Goal: Transaction & Acquisition: Purchase product/service

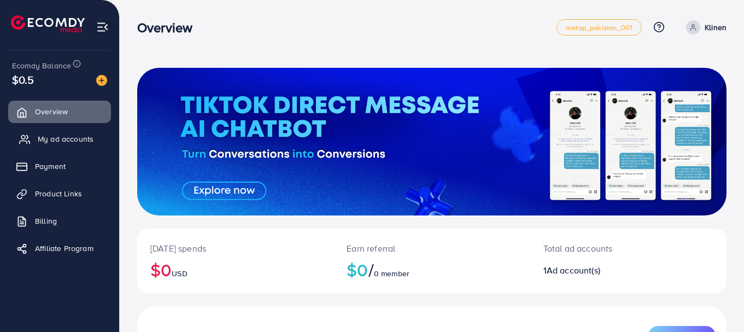
click at [92, 145] on link "My ad accounts" at bounding box center [59, 139] width 103 height 22
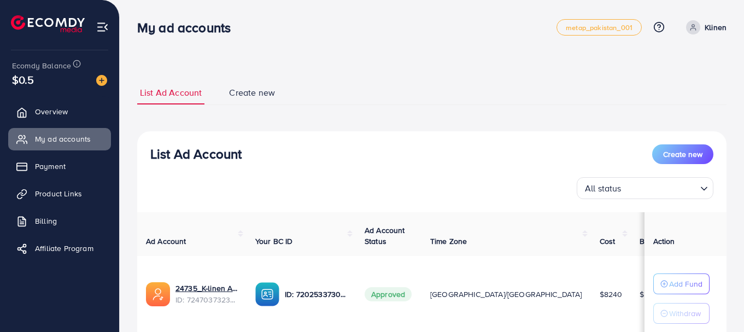
scroll to position [61, 0]
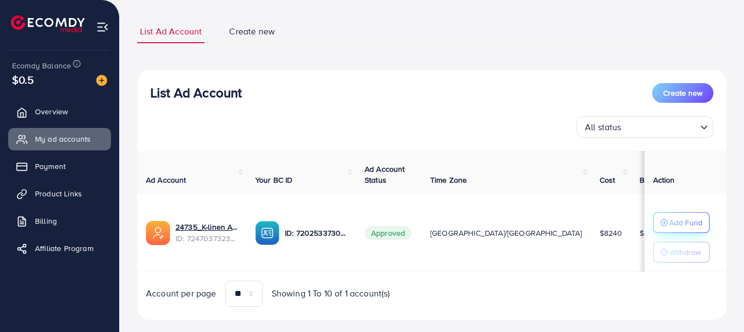
click at [676, 226] on p "Add Fund" at bounding box center [685, 222] width 33 height 13
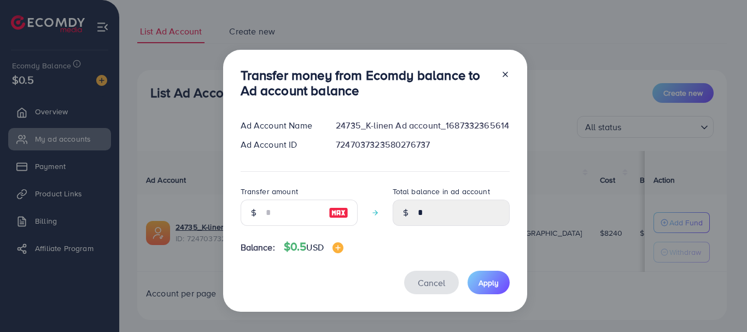
click at [443, 284] on span "Cancel" at bounding box center [431, 283] width 27 height 12
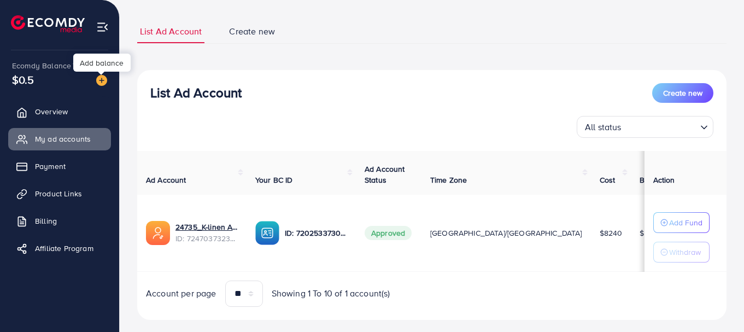
click at [102, 80] on img at bounding box center [101, 80] width 11 height 11
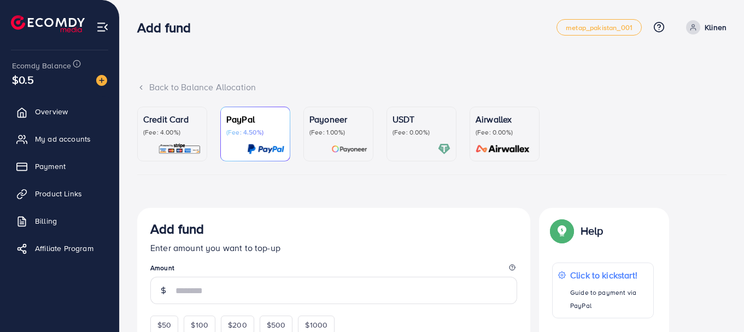
click at [169, 130] on p "(Fee: 4.00%)" at bounding box center [172, 132] width 58 height 9
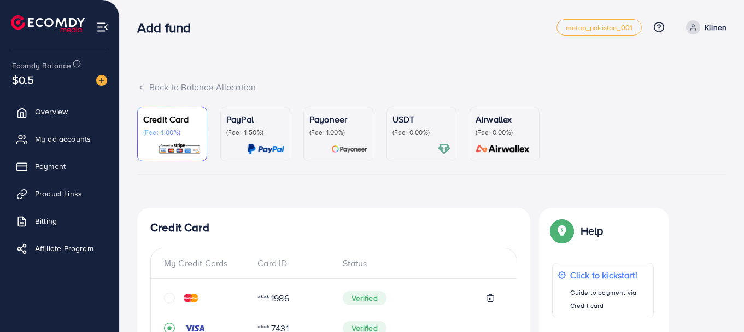
scroll to position [438, 0]
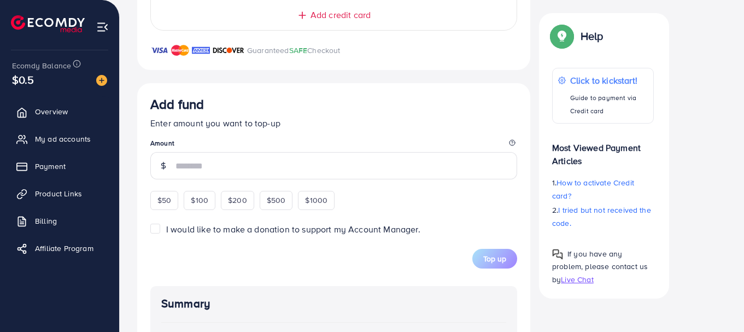
click at [360, 167] on input "number" at bounding box center [346, 165] width 342 height 27
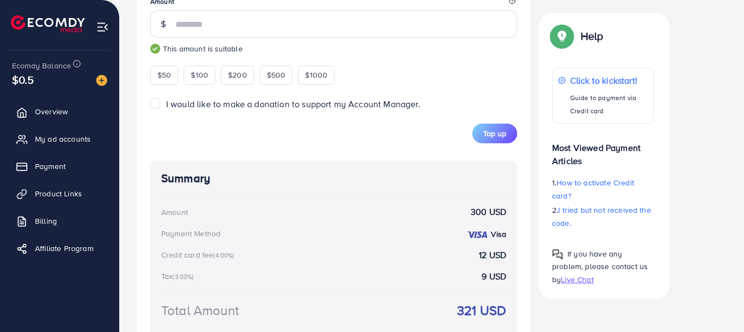
scroll to position [577, 0]
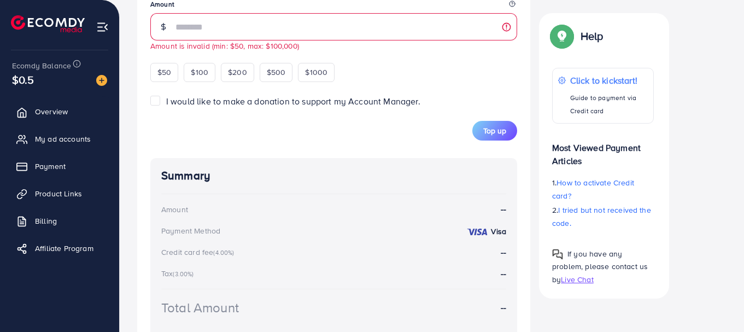
type input "*"
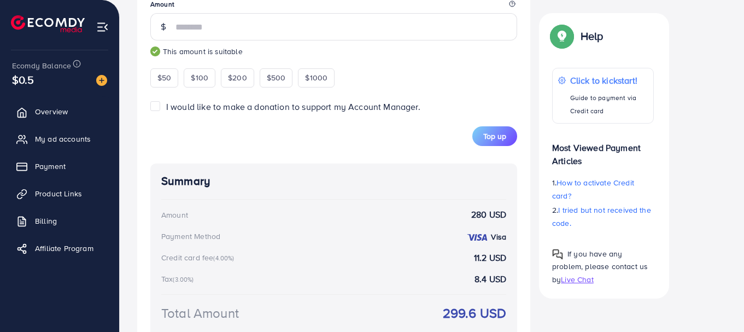
type input "***"
click at [497, 172] on div "Summary Amount 280 USD Payment Method Visa Credit card fee (4.00%) 11.2 USD Tax…" at bounding box center [333, 261] width 367 height 196
click at [506, 142] on button "Top up" at bounding box center [494, 136] width 45 height 20
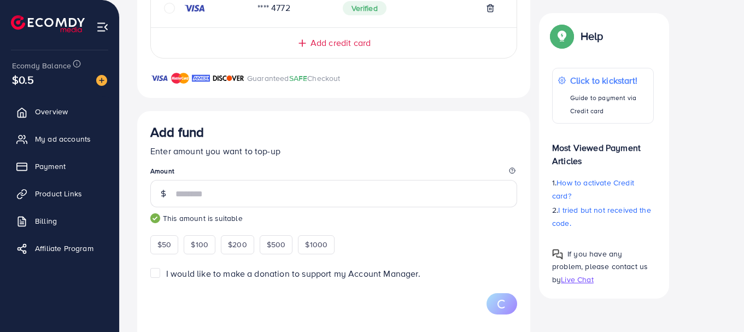
scroll to position [401, 0]
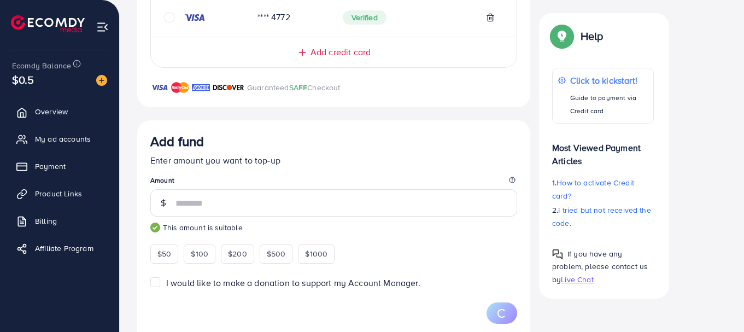
drag, startPoint x: 745, startPoint y: 160, endPoint x: 746, endPoint y: 123, distance: 36.7
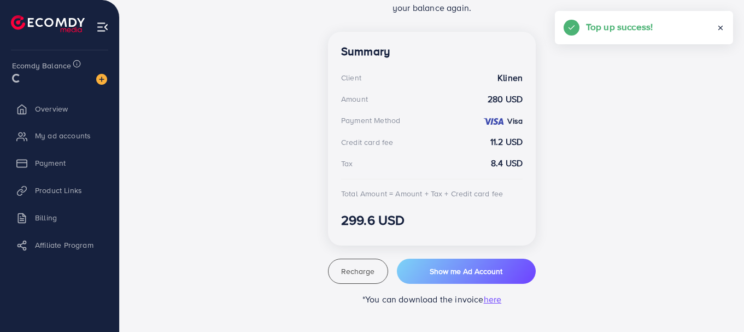
scroll to position [286, 0]
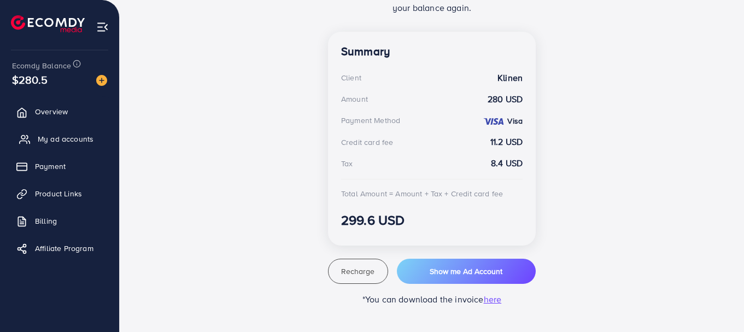
click at [62, 138] on span "My ad accounts" at bounding box center [66, 138] width 56 height 11
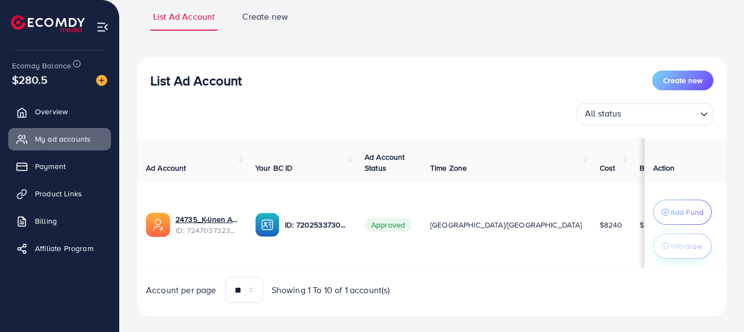
scroll to position [83, 0]
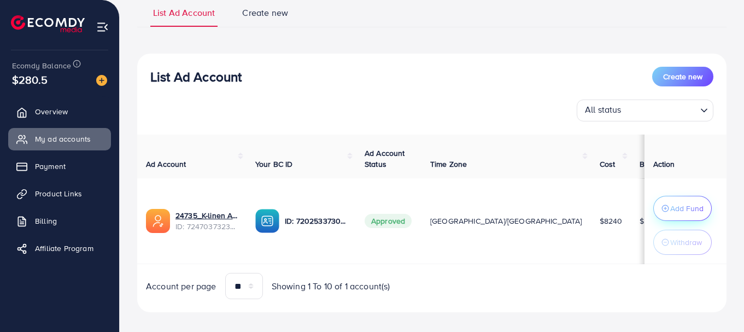
click at [695, 210] on p "Add Fund" at bounding box center [686, 208] width 33 height 13
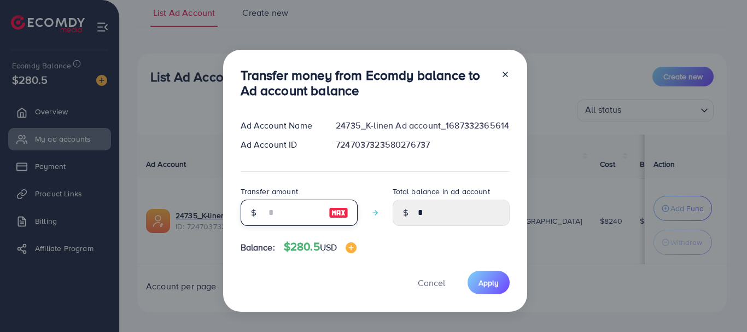
click at [267, 219] on input "number" at bounding box center [293, 213] width 55 height 26
type input "*"
type input "****"
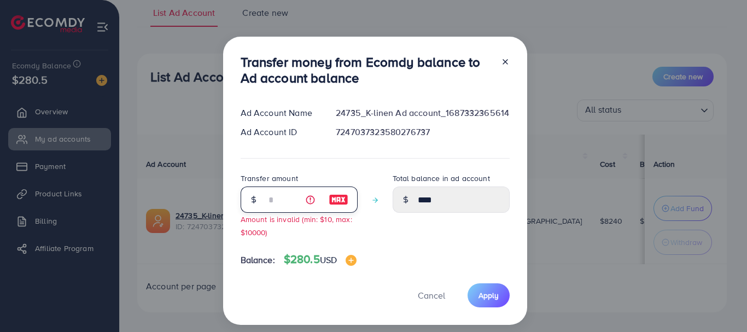
type input "**"
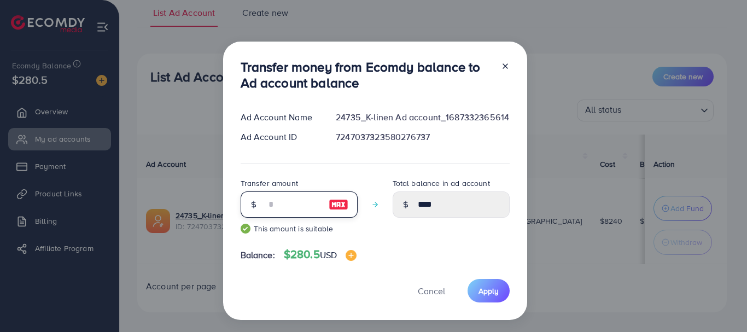
type input "*****"
type input "**"
click at [481, 289] on span "Apply" at bounding box center [488, 290] width 20 height 11
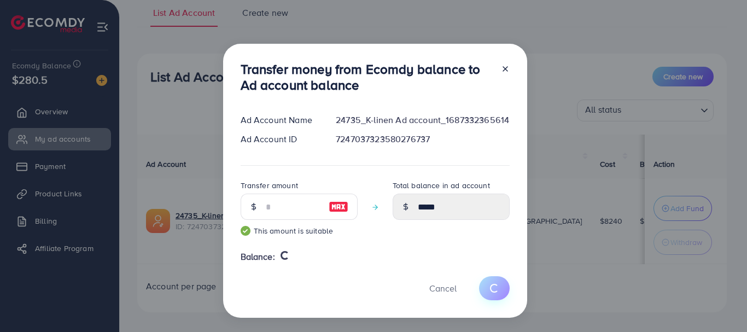
type input "*"
